Goal: Task Accomplishment & Management: Complete application form

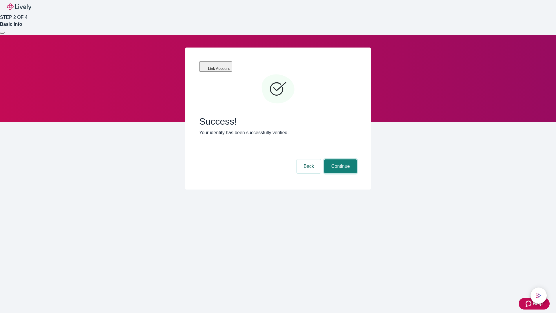
click at [340, 159] on button "Continue" at bounding box center [340, 166] width 32 height 14
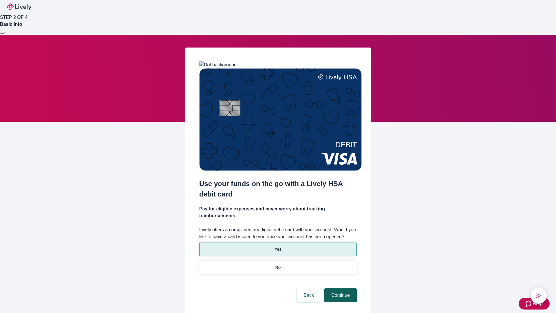
click at [278, 264] on p "No" at bounding box center [278, 267] width 6 height 6
click at [340, 288] on button "Continue" at bounding box center [340, 295] width 32 height 14
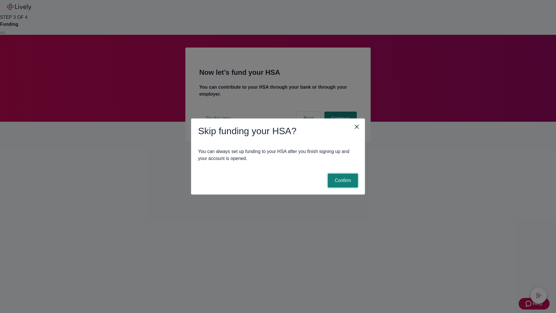
click at [342, 180] on button "Confirm" at bounding box center [343, 181] width 30 height 14
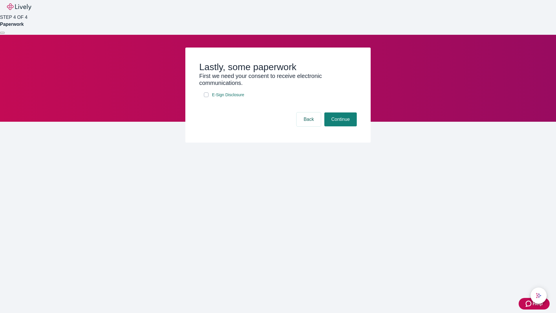
click at [206, 97] on input "E-Sign Disclosure" at bounding box center [206, 94] width 5 height 5
checkbox input "true"
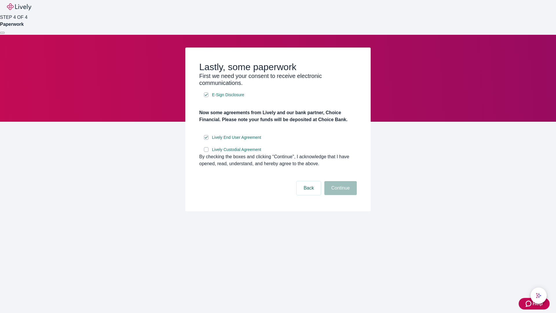
click at [206, 152] on input "Lively Custodial Agreement" at bounding box center [206, 149] width 5 height 5
checkbox input "true"
click at [340, 195] on button "Continue" at bounding box center [340, 188] width 32 height 14
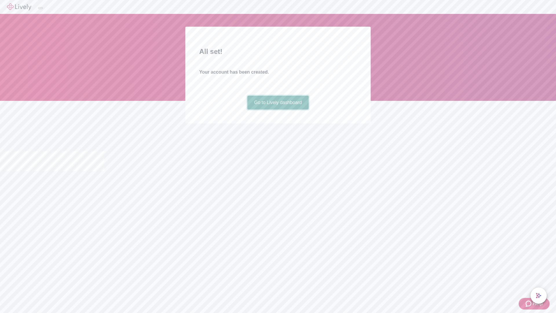
click at [278, 109] on link "Go to Lively dashboard" at bounding box center [278, 103] width 62 height 14
